Goal: Transaction & Acquisition: Download file/media

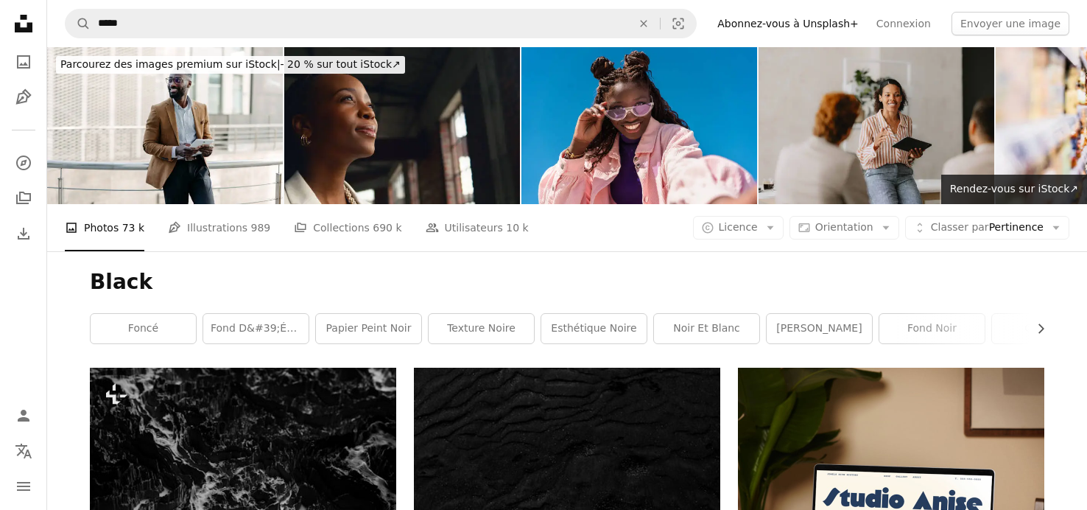
scroll to position [4619, 0]
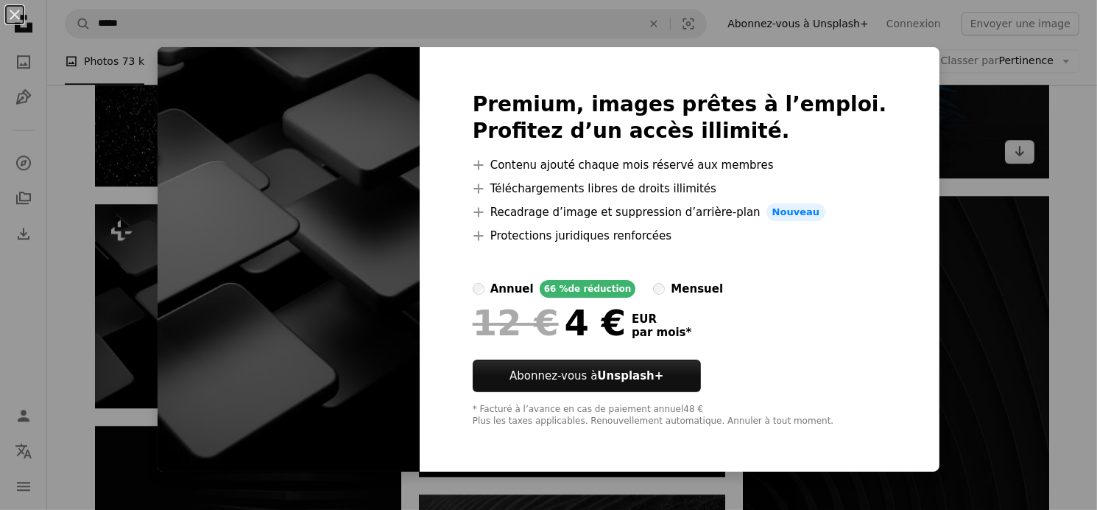
drag, startPoint x: 929, startPoint y: 93, endPoint x: 931, endPoint y: 101, distance: 8.4
click at [930, 94] on div "An X shape Premium, images prêtes à l’emploi. Profitez d’un accès illimité. A p…" at bounding box center [548, 255] width 1097 height 510
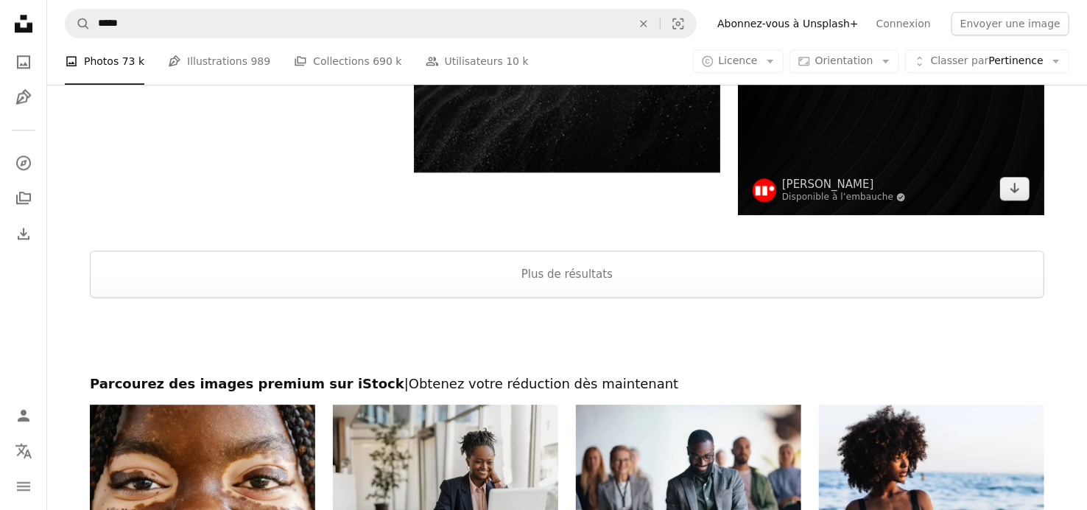
scroll to position [5155, 0]
